Goal: Find specific page/section: Find specific page/section

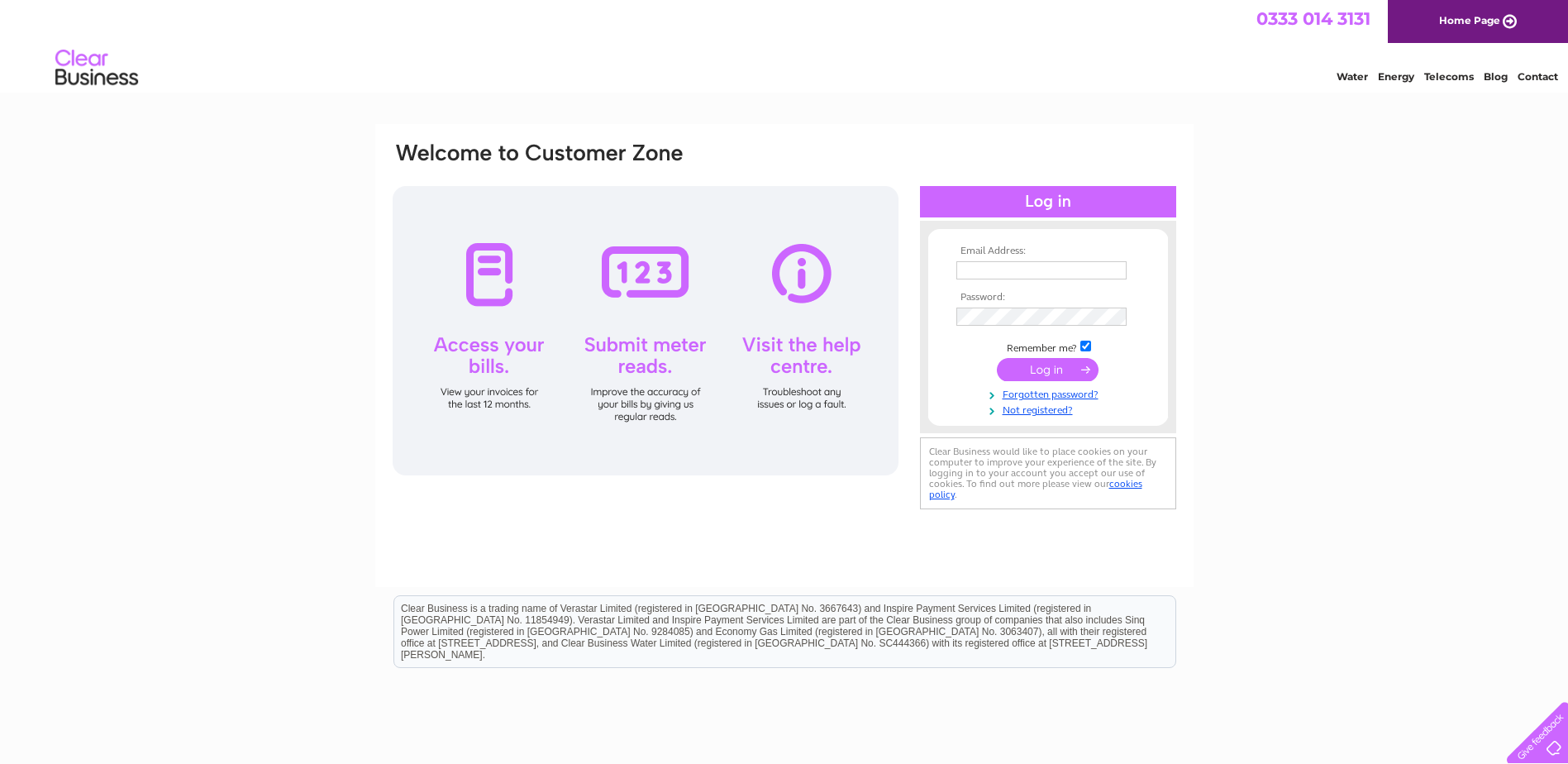
type input "info@baltasoundhotel.co.uk"
click at [1043, 368] on input "submit" at bounding box center [1047, 369] width 102 height 24
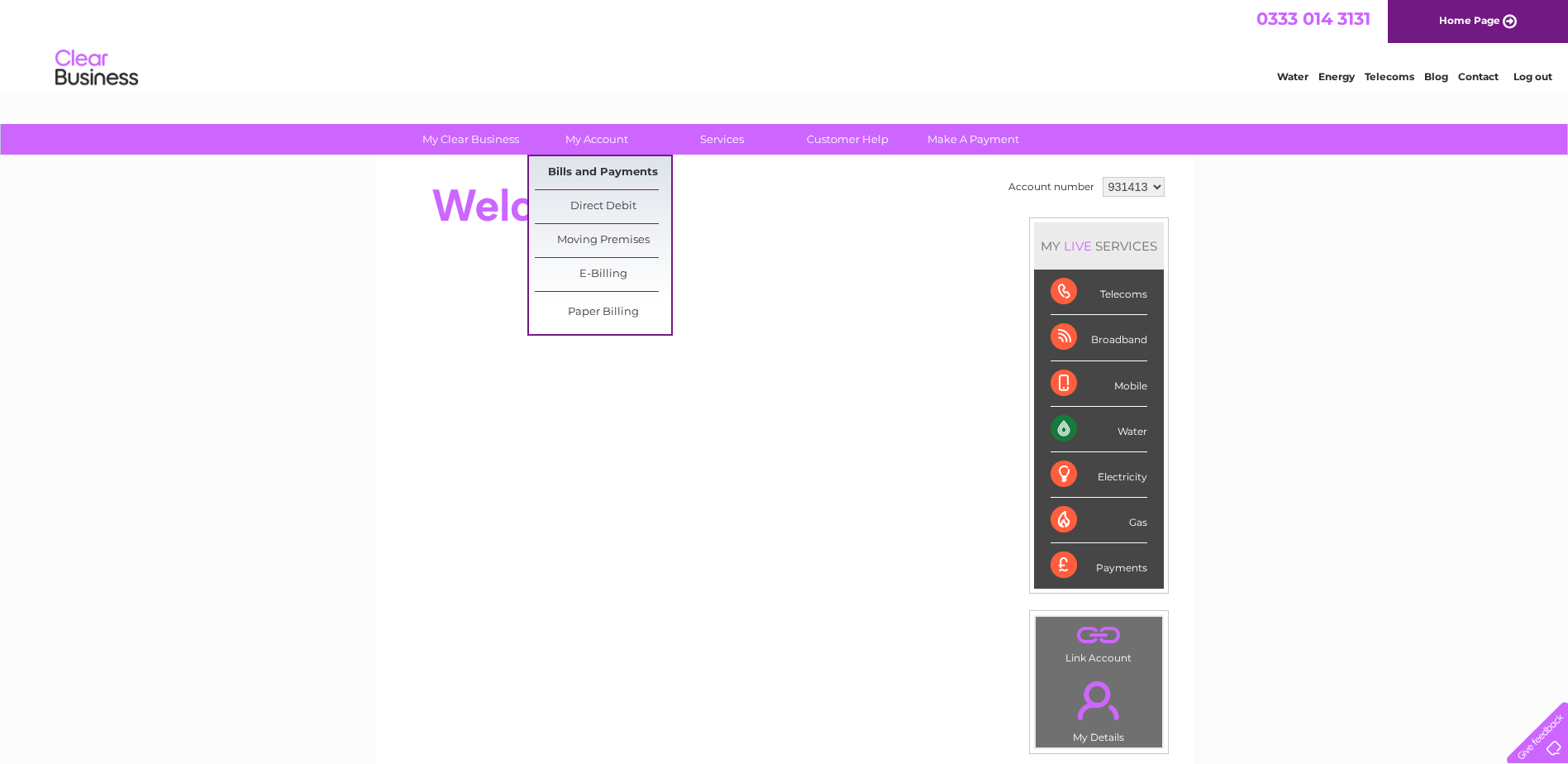
click at [575, 172] on link "Bills and Payments" at bounding box center [602, 172] width 137 height 33
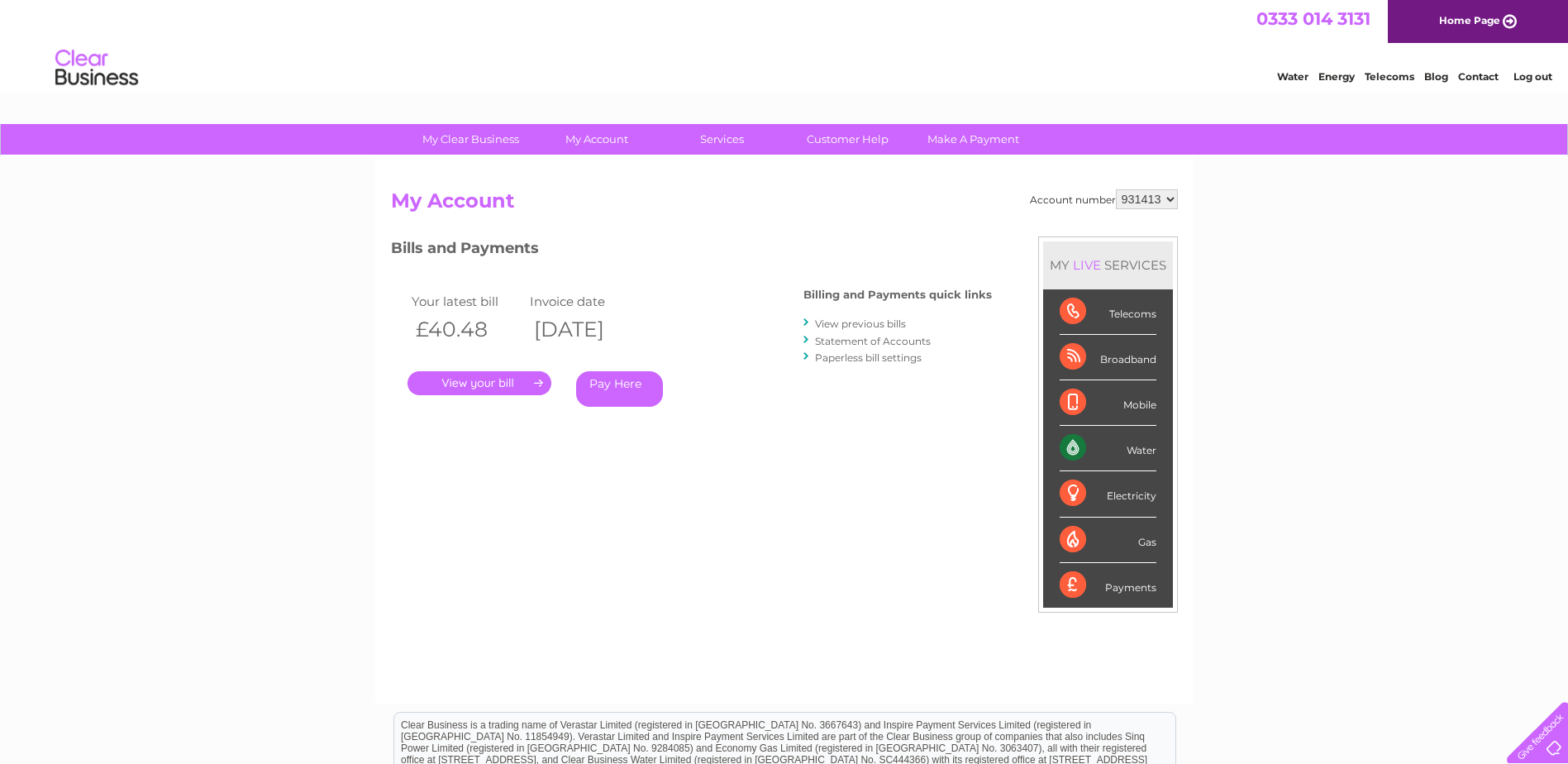
click at [458, 383] on link "." at bounding box center [479, 383] width 144 height 24
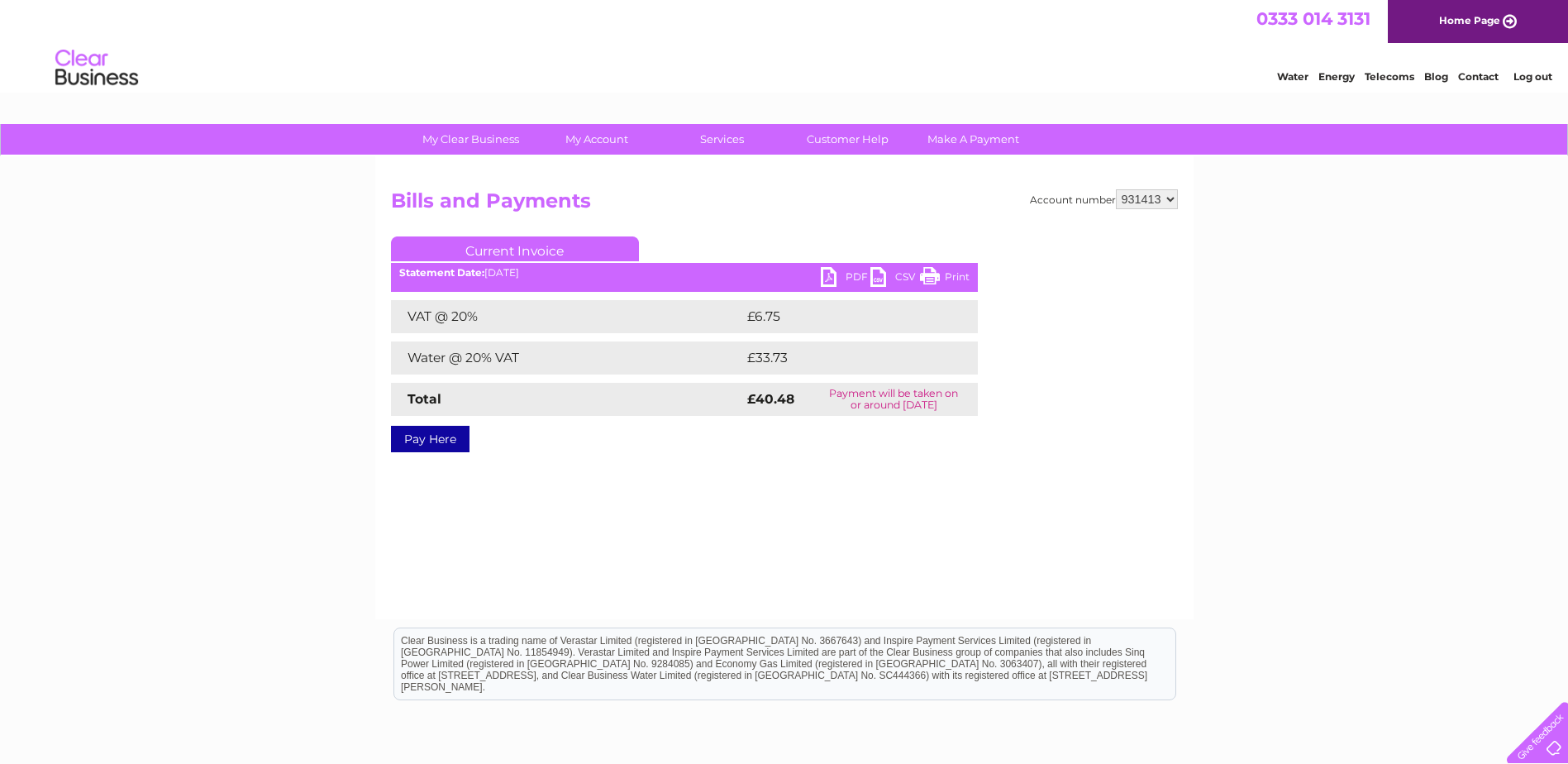
click at [940, 274] on link "Print" at bounding box center [945, 280] width 50 height 24
